Goal: Use online tool/utility: Utilize a website feature to perform a specific function

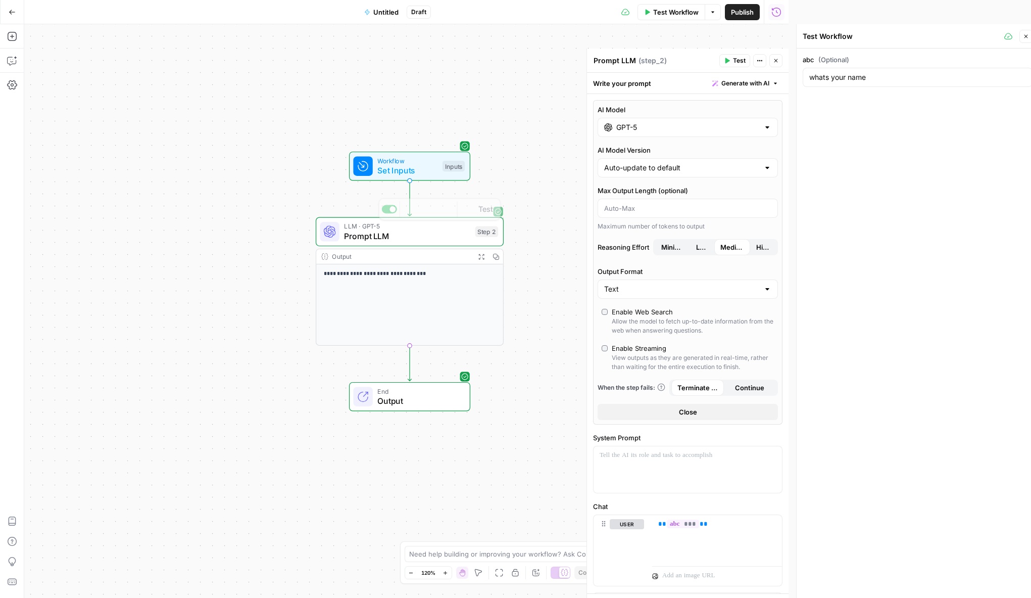
click at [280, 186] on div "**********" at bounding box center [406, 311] width 765 height 574
click at [11, 35] on icon "button" at bounding box center [12, 36] width 10 height 10
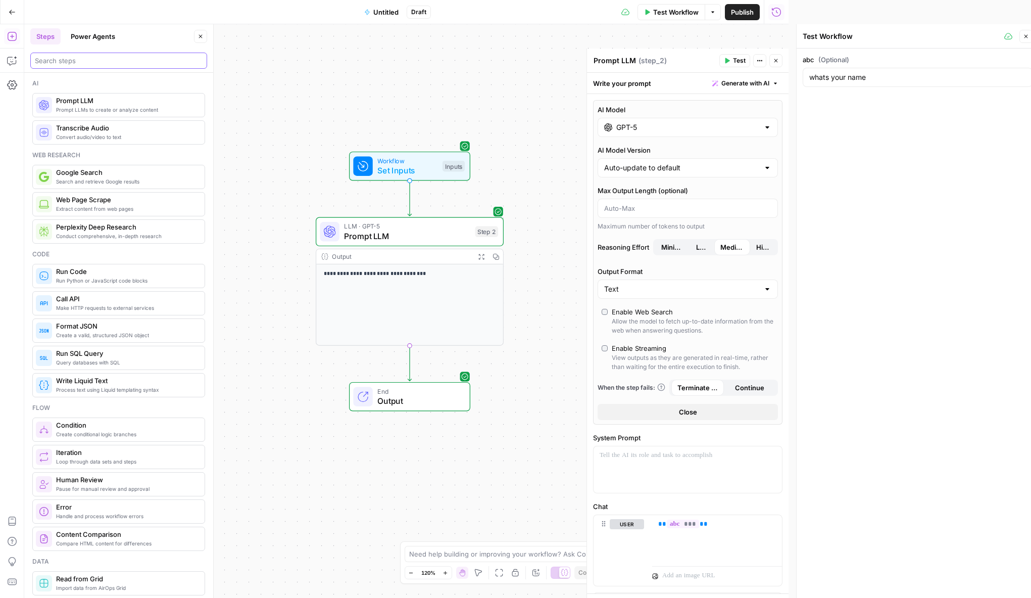
click at [84, 58] on input "search" at bounding box center [119, 61] width 168 height 10
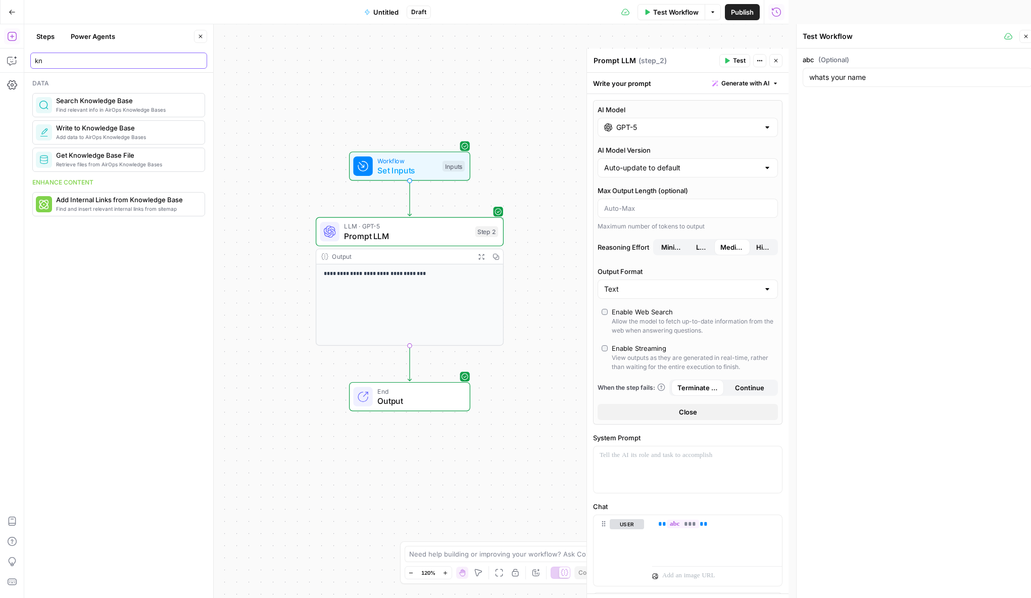
type input "kn"
click at [152, 137] on span "Add data to AirOps Knowledge Bases" at bounding box center [126, 137] width 140 height 8
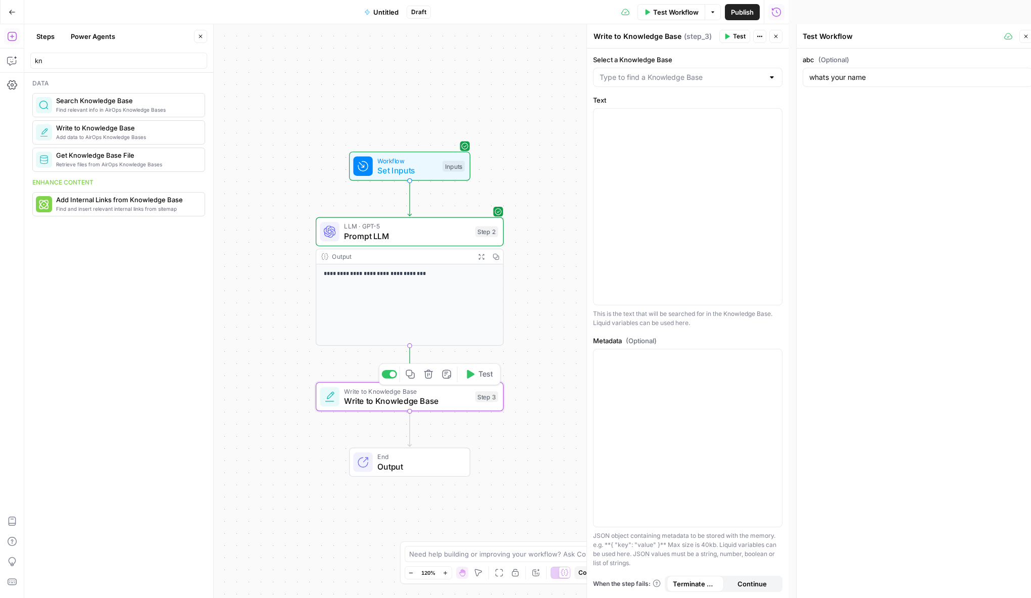
click at [393, 397] on span "Write to Knowledge Base" at bounding box center [407, 401] width 126 height 12
click at [716, 79] on input "Select a Knowledge Base" at bounding box center [682, 77] width 164 height 10
click at [480, 64] on div "**********" at bounding box center [406, 311] width 765 height 574
click at [115, 96] on div "Find relevant info in AirOps Knowledge Bases Search Knowledge Base" at bounding box center [118, 105] width 173 height 24
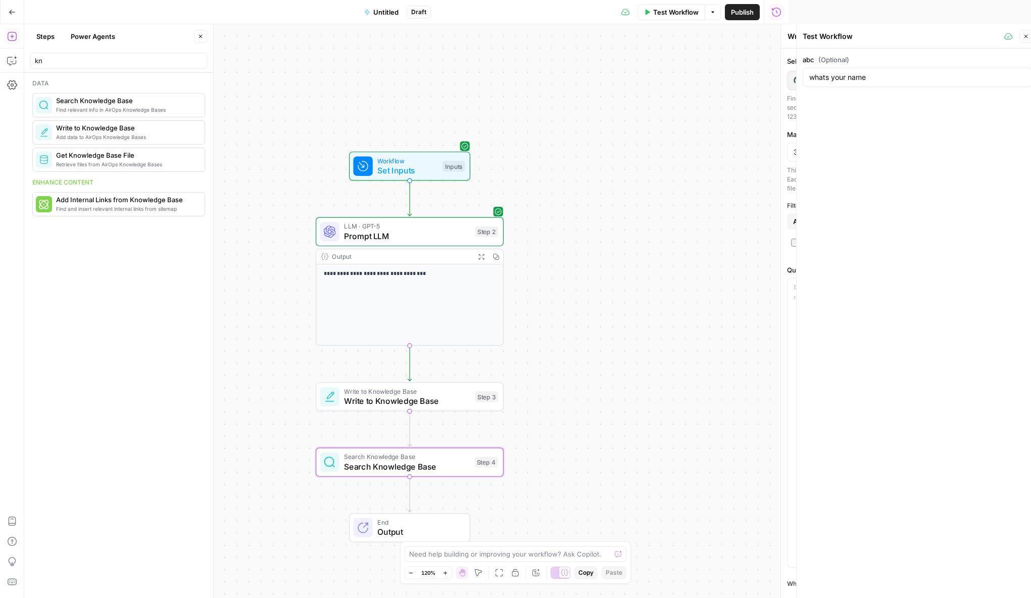
type textarea "Search Knowledge Base"
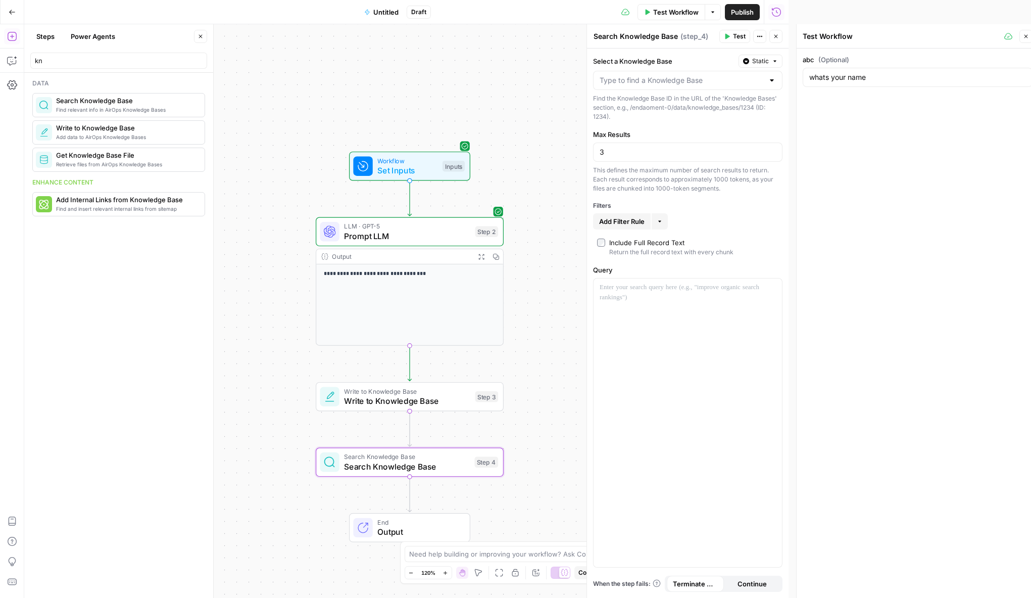
click at [691, 88] on div at bounding box center [688, 80] width 190 height 19
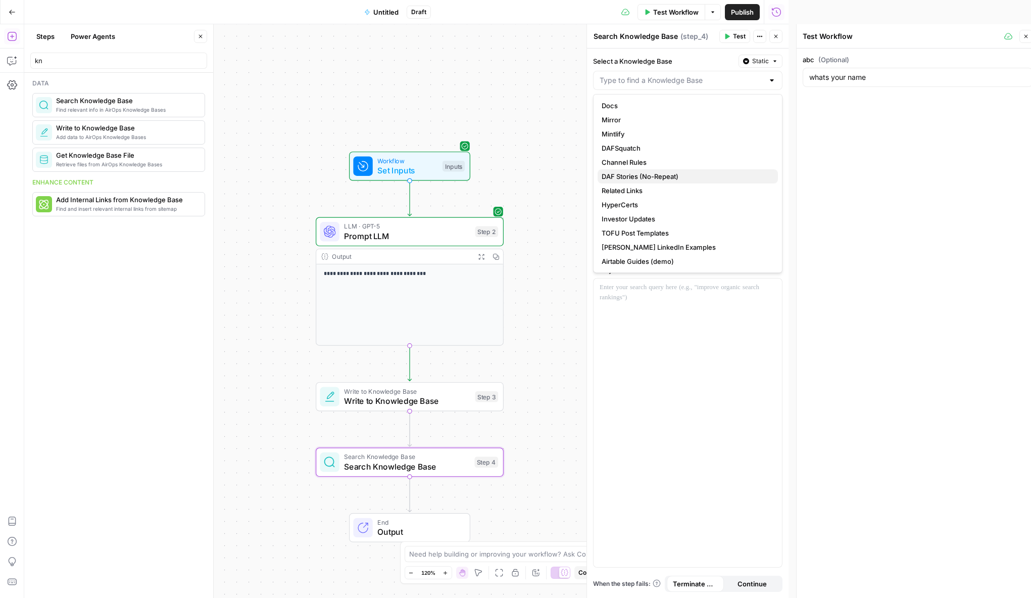
scroll to position [32, 0]
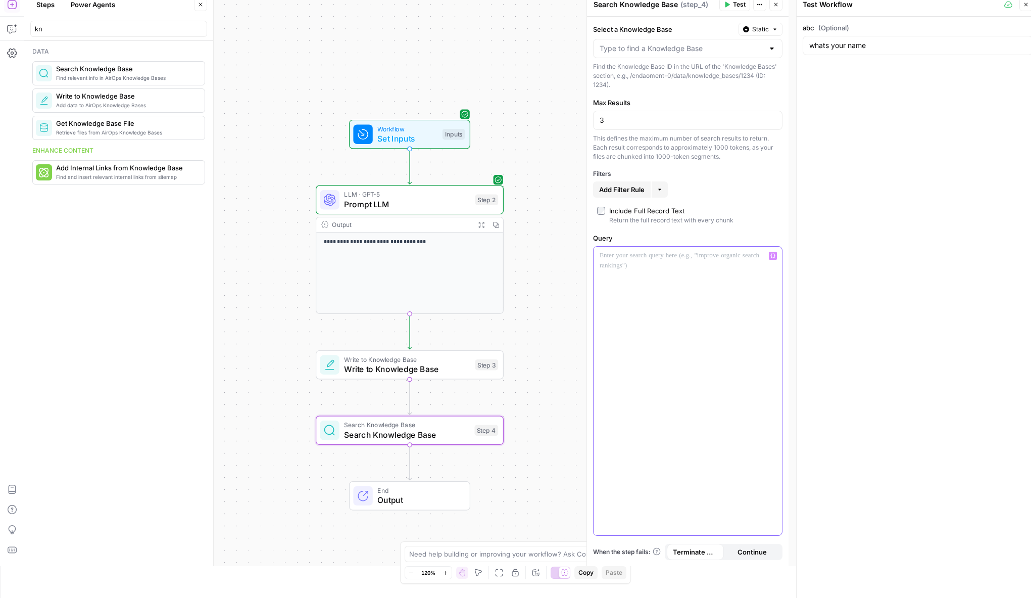
click at [701, 318] on div at bounding box center [688, 391] width 189 height 289
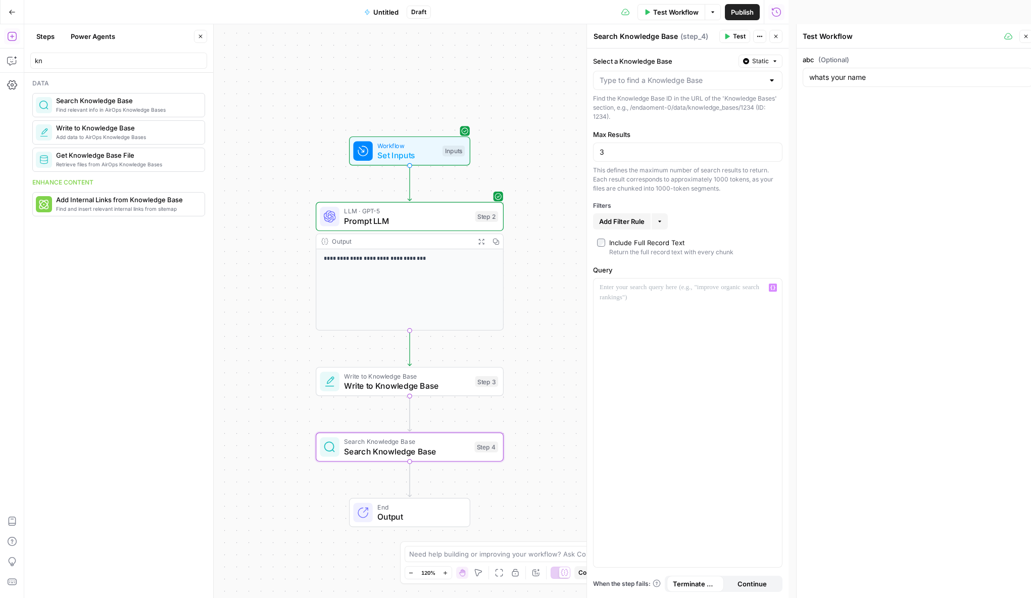
click at [110, 157] on span "Get Knowledge Base File" at bounding box center [126, 155] width 140 height 10
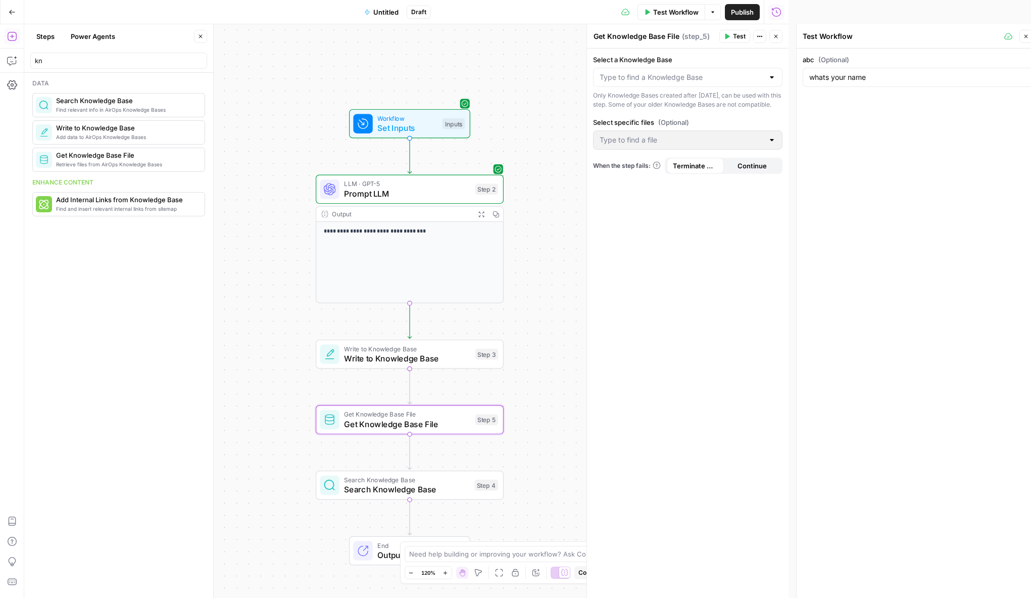
click at [679, 87] on div "Select a Knowledge Base Only Knowledge Bases created after June 1st, 2024, can …" at bounding box center [688, 82] width 190 height 55
click at [678, 78] on input "Select a Knowledge Base" at bounding box center [682, 77] width 164 height 10
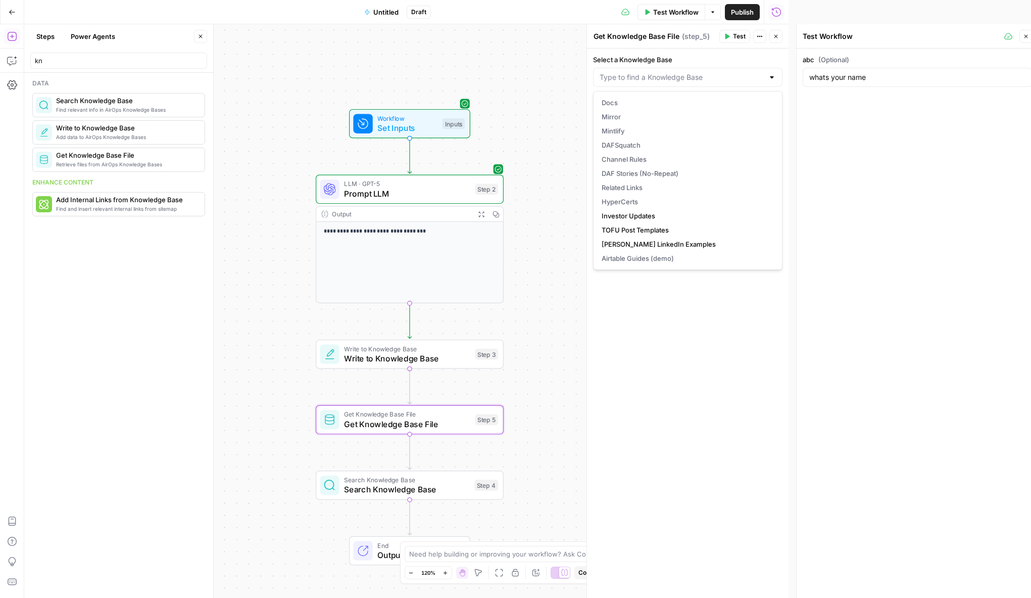
click at [661, 307] on div "Select a Knowledge Base Only Knowledge Bases created after June 1st, 2024, can …" at bounding box center [688, 323] width 202 height 549
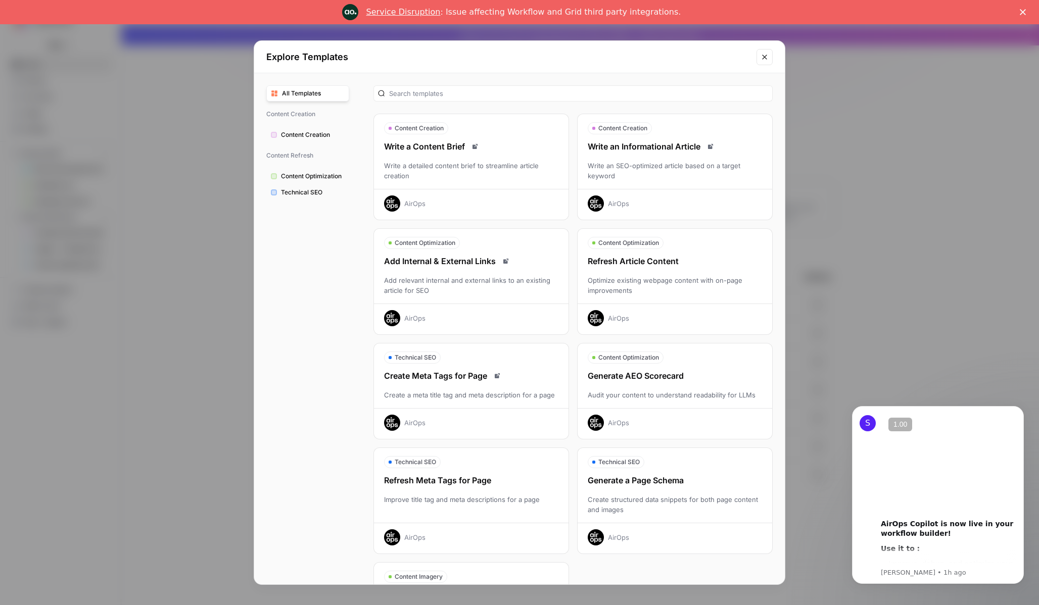
scroll to position [86, 0]
